Goal: Task Accomplishment & Management: Complete application form

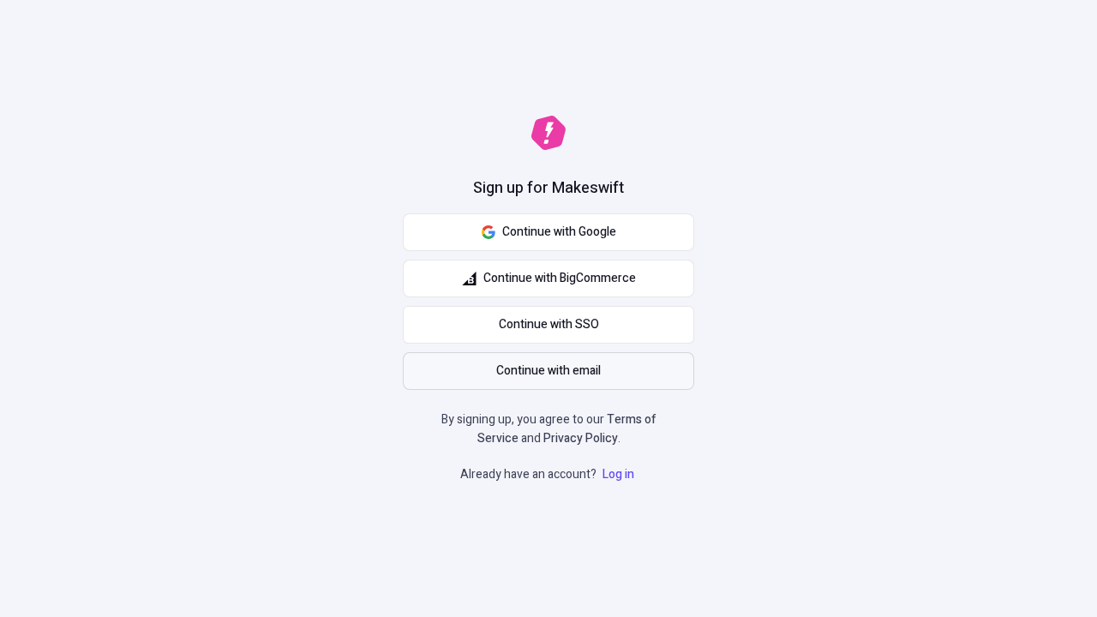
click at [549, 371] on span "Continue with email" at bounding box center [548, 371] width 105 height 19
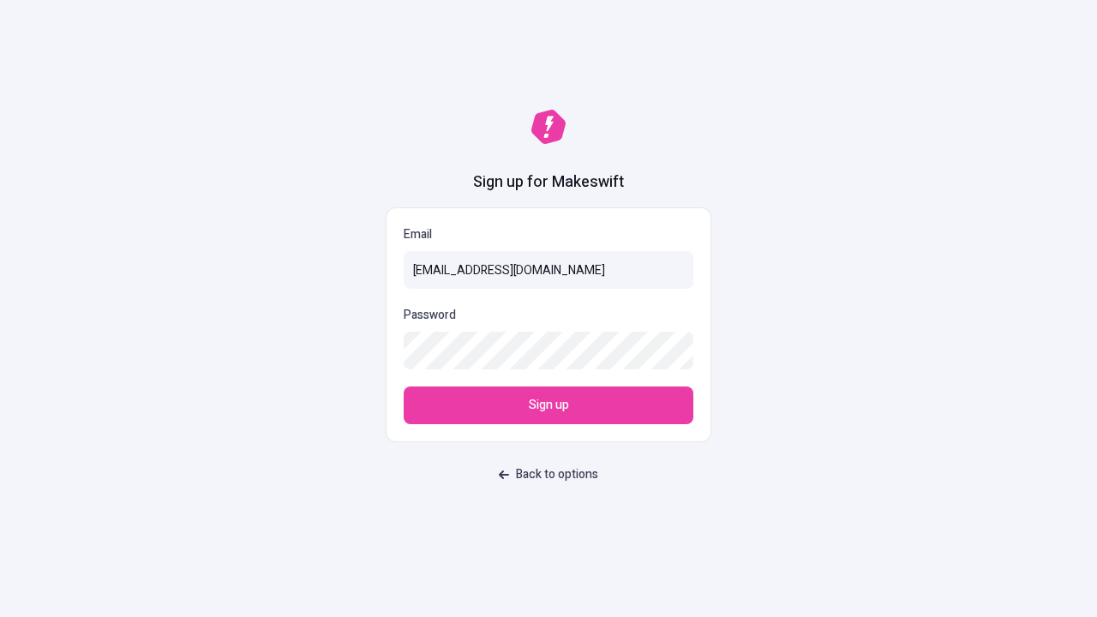
type input "sasha+test-ui+Lesley82@makeswift.com"
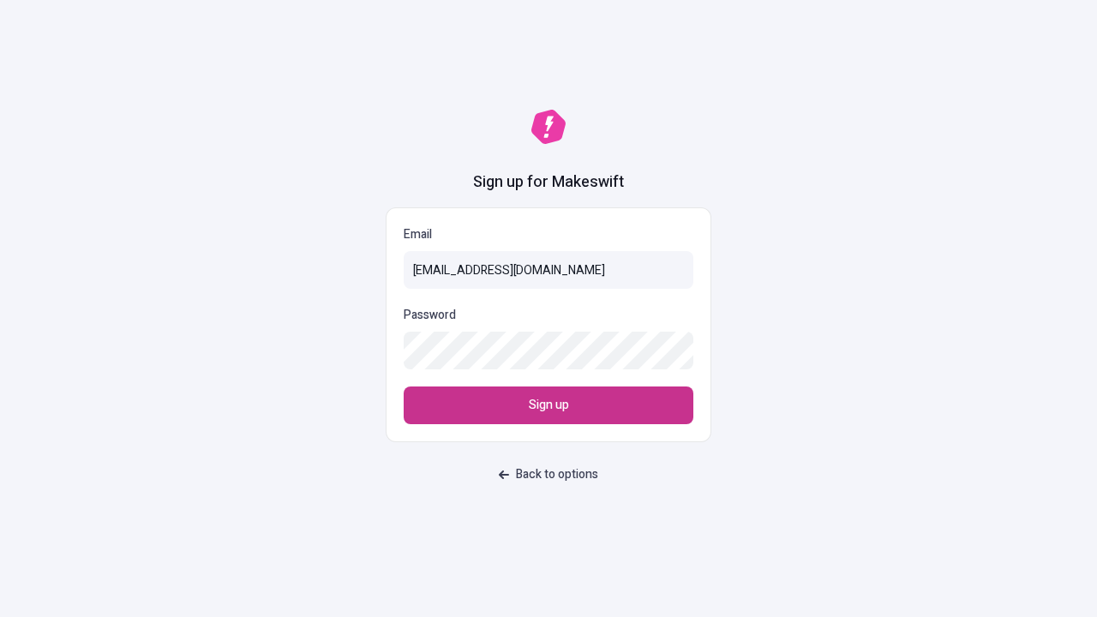
click at [549, 405] on span "Sign up" at bounding box center [549, 405] width 40 height 19
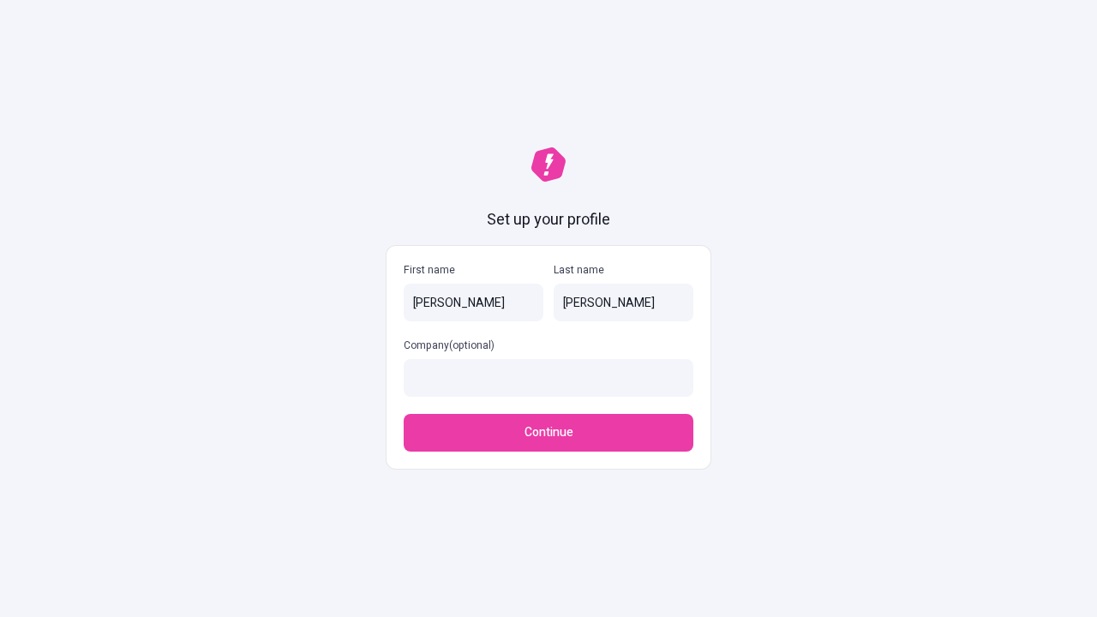
type input "[PERSON_NAME]"
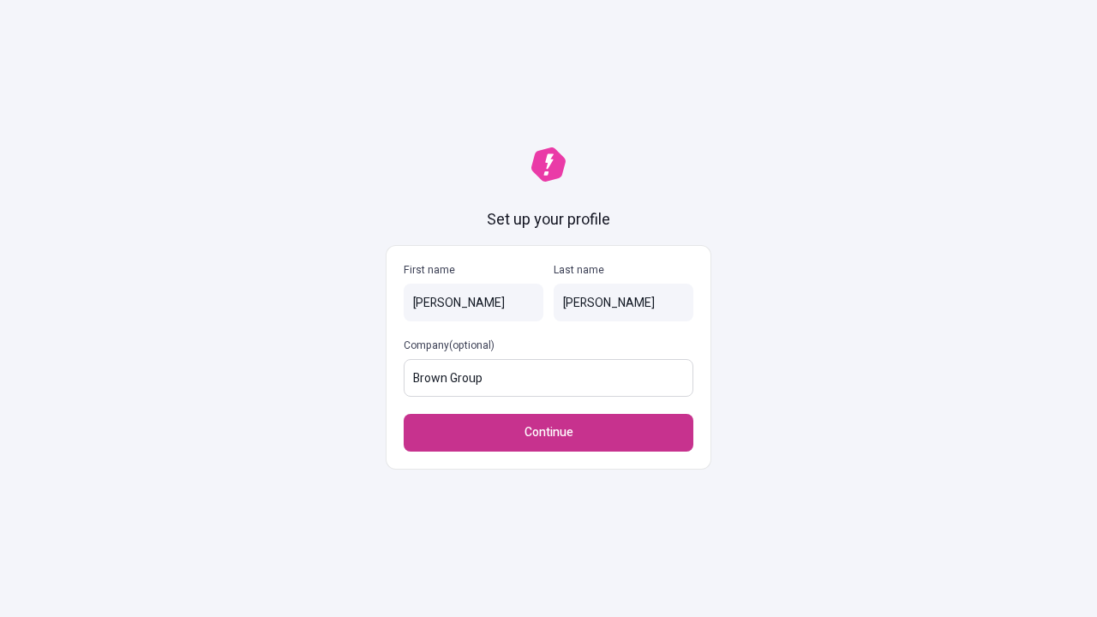
type input "Brown Group"
click at [549, 423] on span "Continue" at bounding box center [549, 432] width 49 height 19
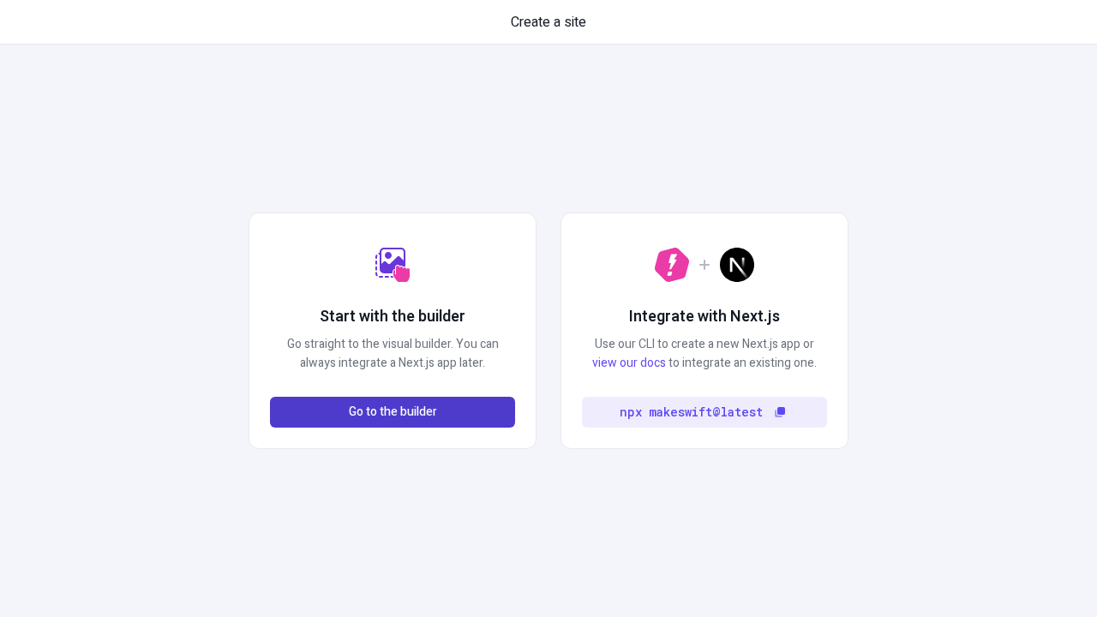
click at [393, 412] on span "Go to the builder" at bounding box center [393, 412] width 88 height 19
